Goal: Task Accomplishment & Management: Use online tool/utility

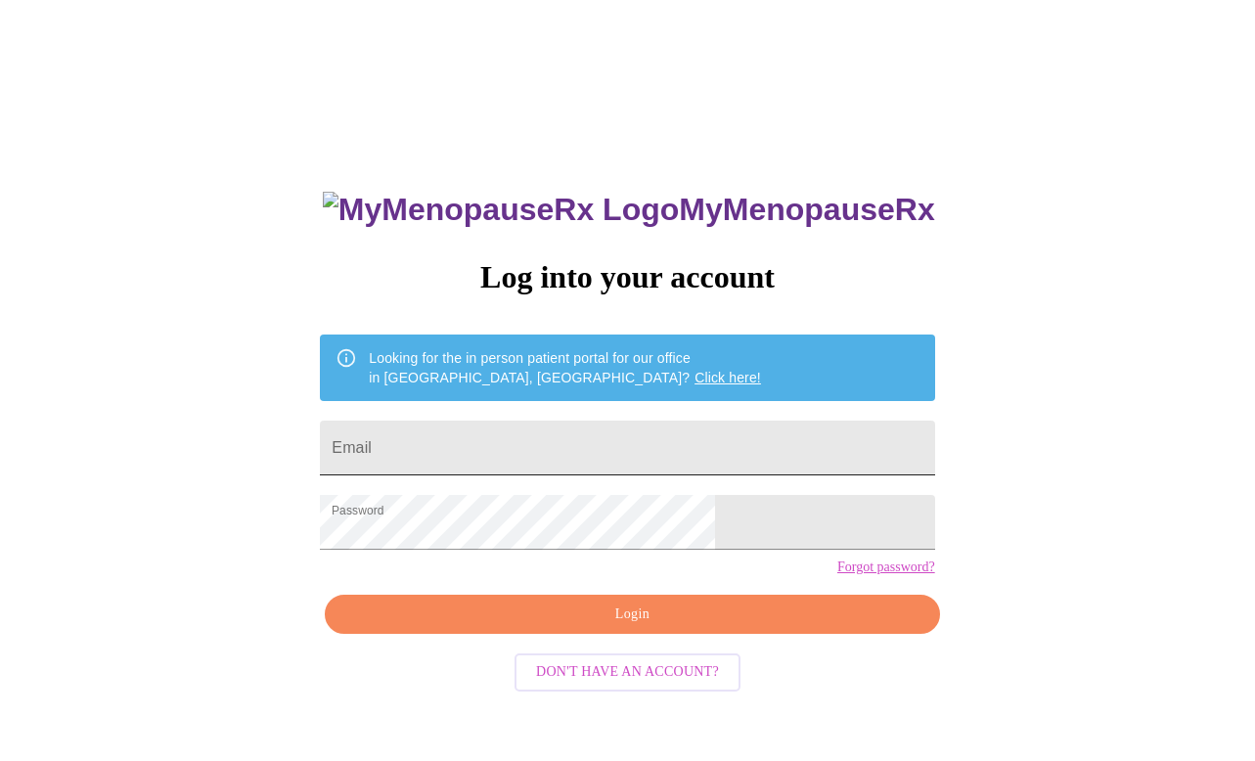
click at [464, 448] on input "Email" at bounding box center [627, 448] width 614 height 55
type input "[EMAIL_ADDRESS][DOMAIN_NAME]"
click at [587, 627] on span "Login" at bounding box center [631, 615] width 569 height 24
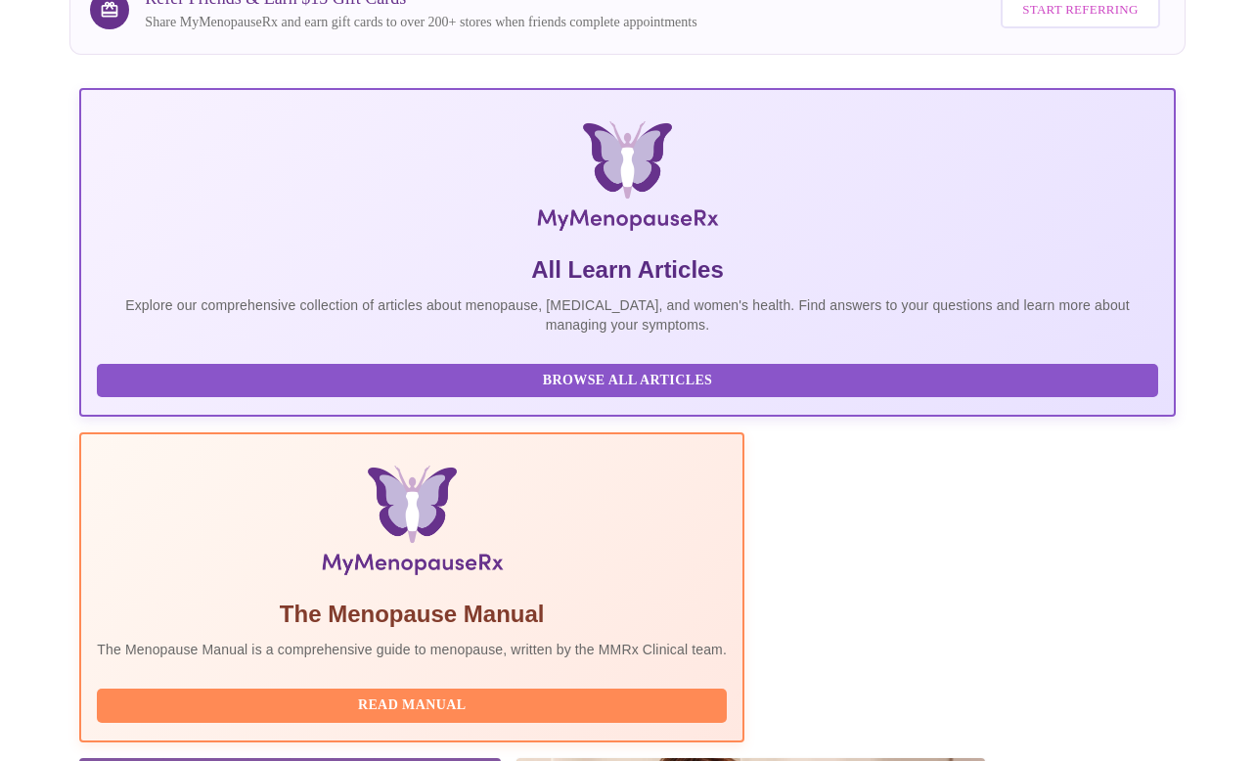
scroll to position [309, 0]
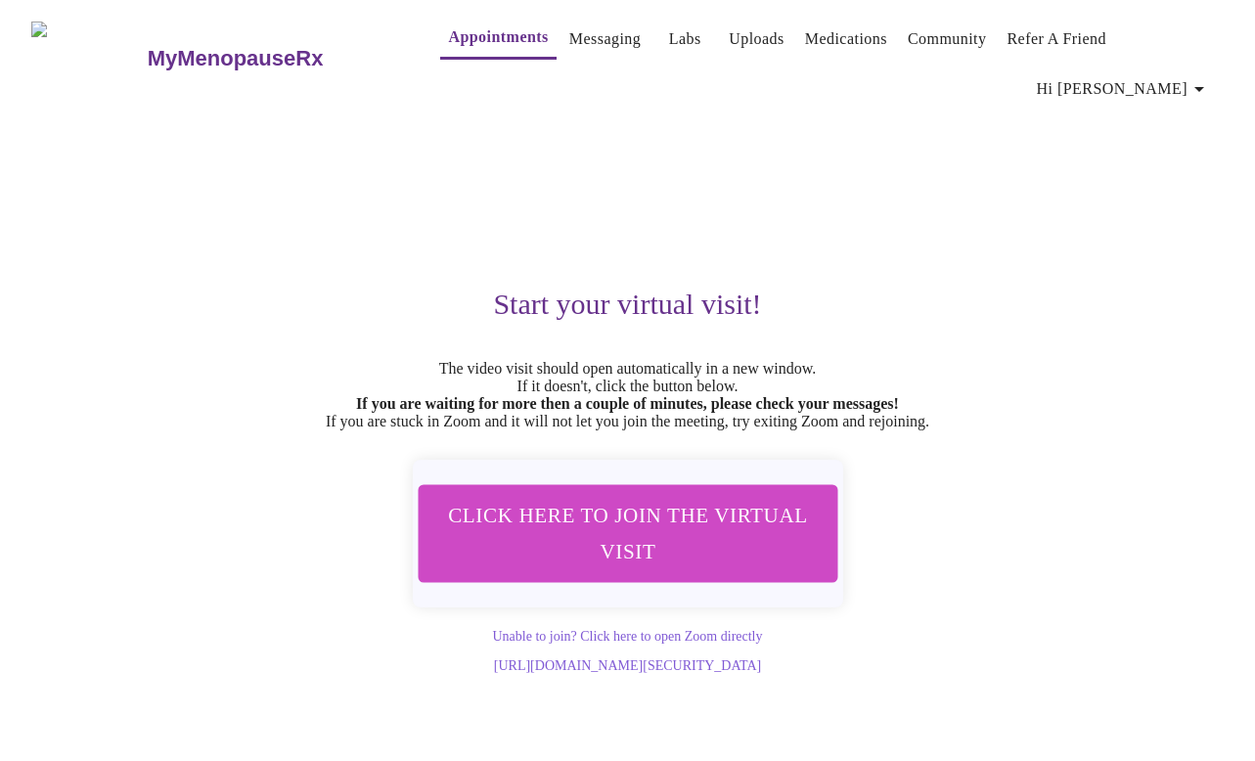
click at [614, 504] on span "Click here to join the virtual visit" at bounding box center [627, 533] width 368 height 72
